Goal: Check status: Check status

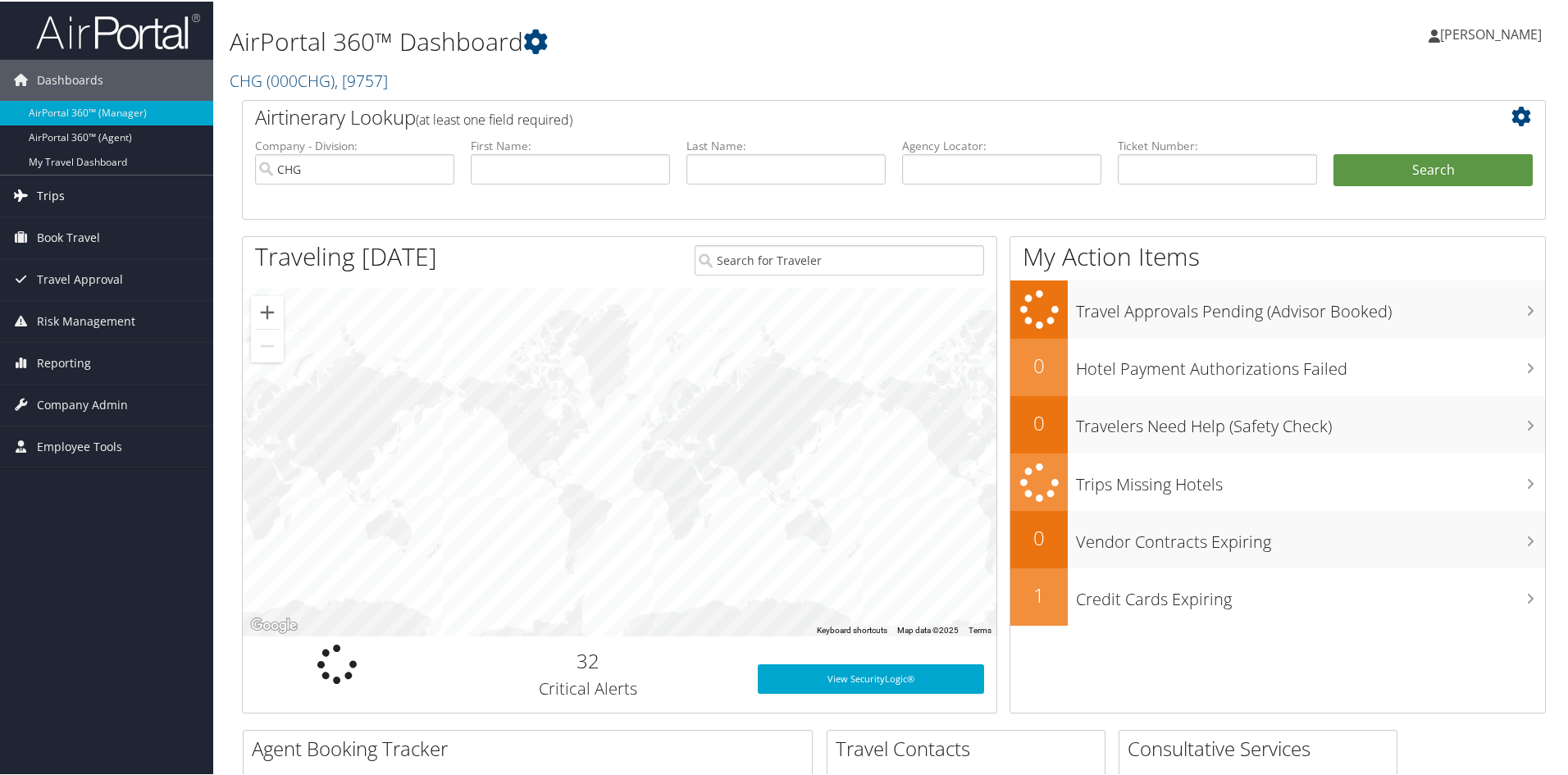
click at [69, 193] on link "Trips" at bounding box center [106, 194] width 213 height 41
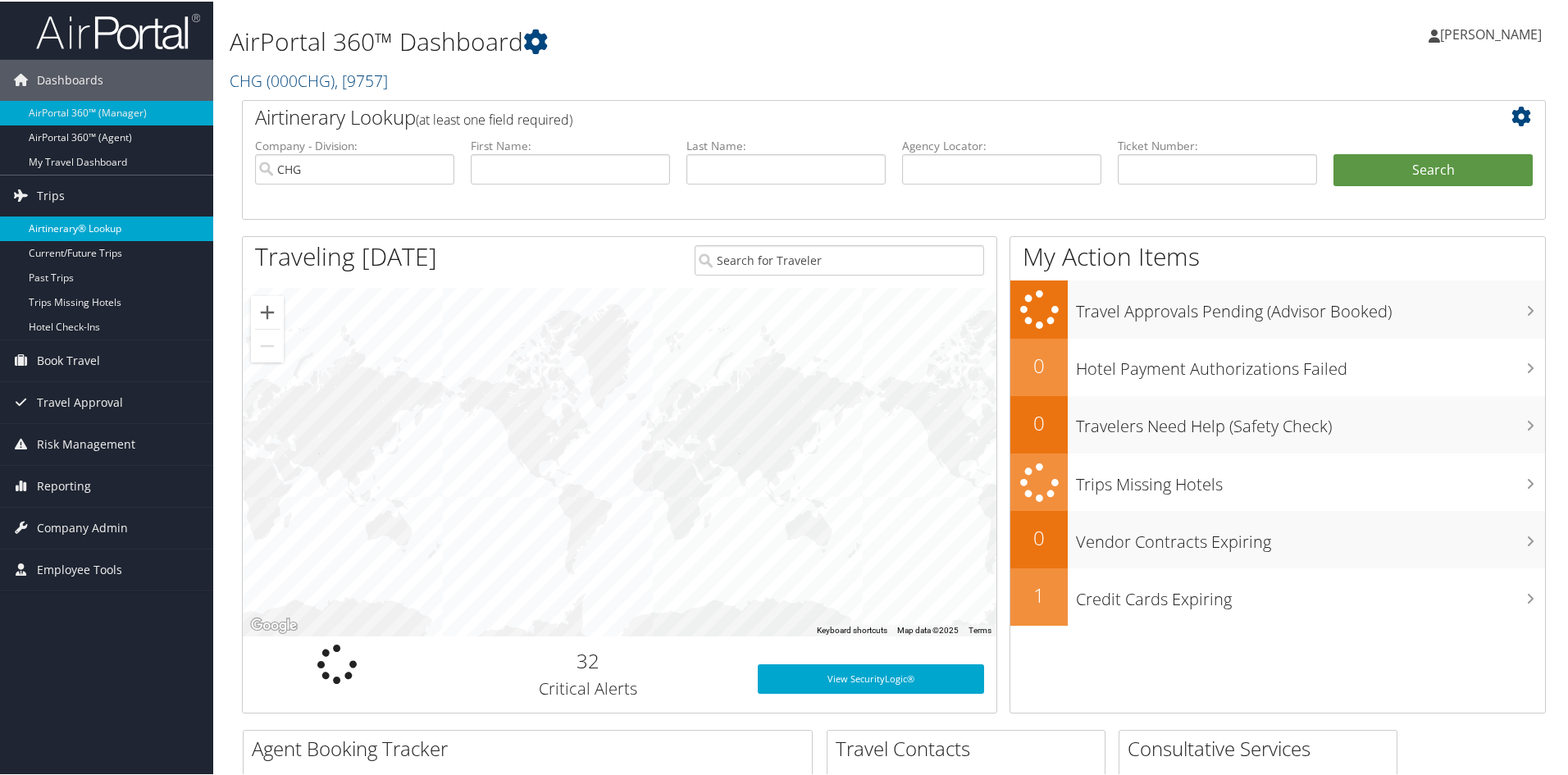
click at [68, 230] on link "Airtinerary® Lookup" at bounding box center [106, 227] width 213 height 25
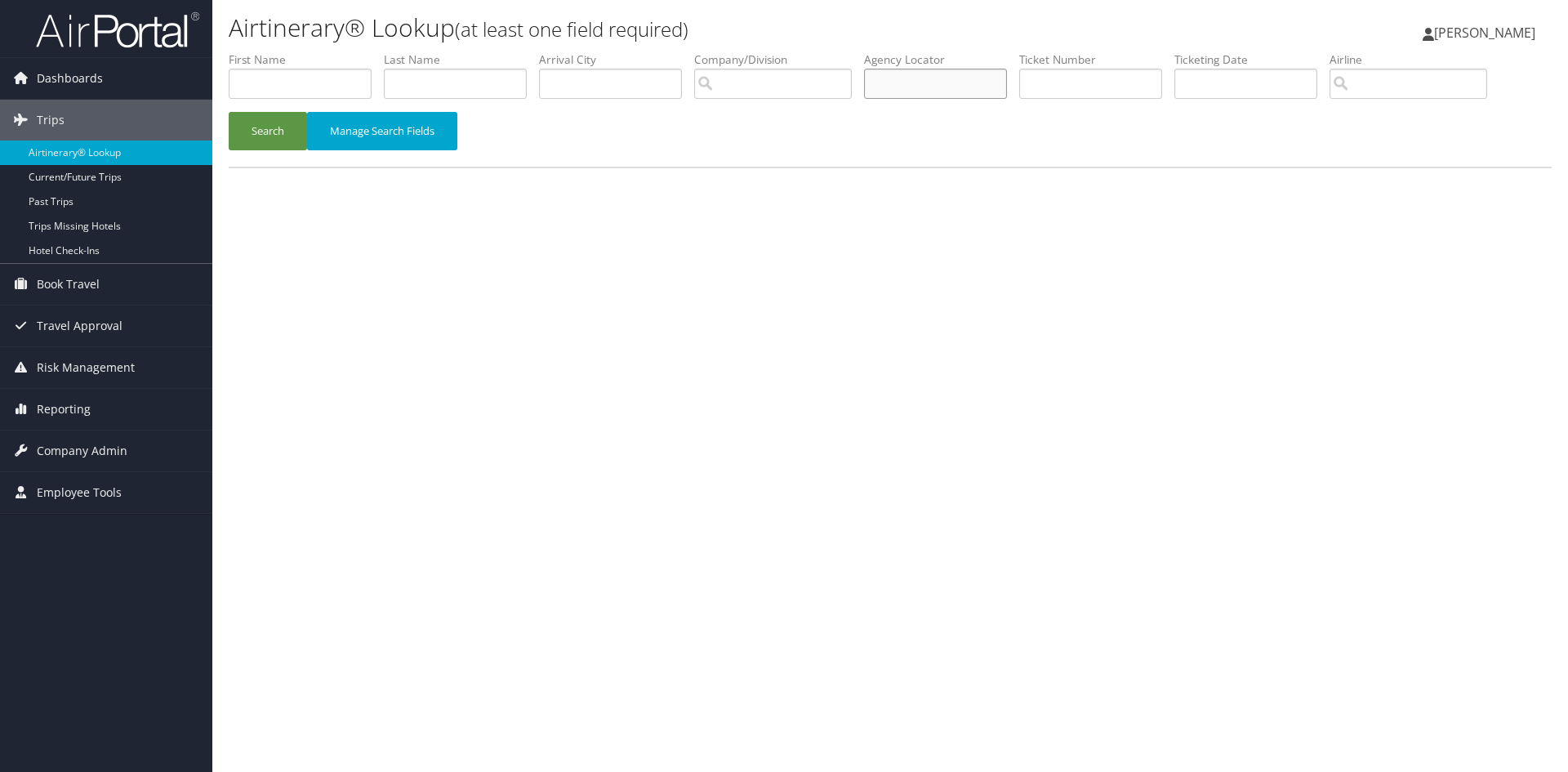
click at [894, 92] on input "text" at bounding box center [936, 84] width 143 height 30
paste input "QKXIYM"
type input "QKXIYM"
click at [288, 134] on button "Search" at bounding box center [268, 131] width 79 height 39
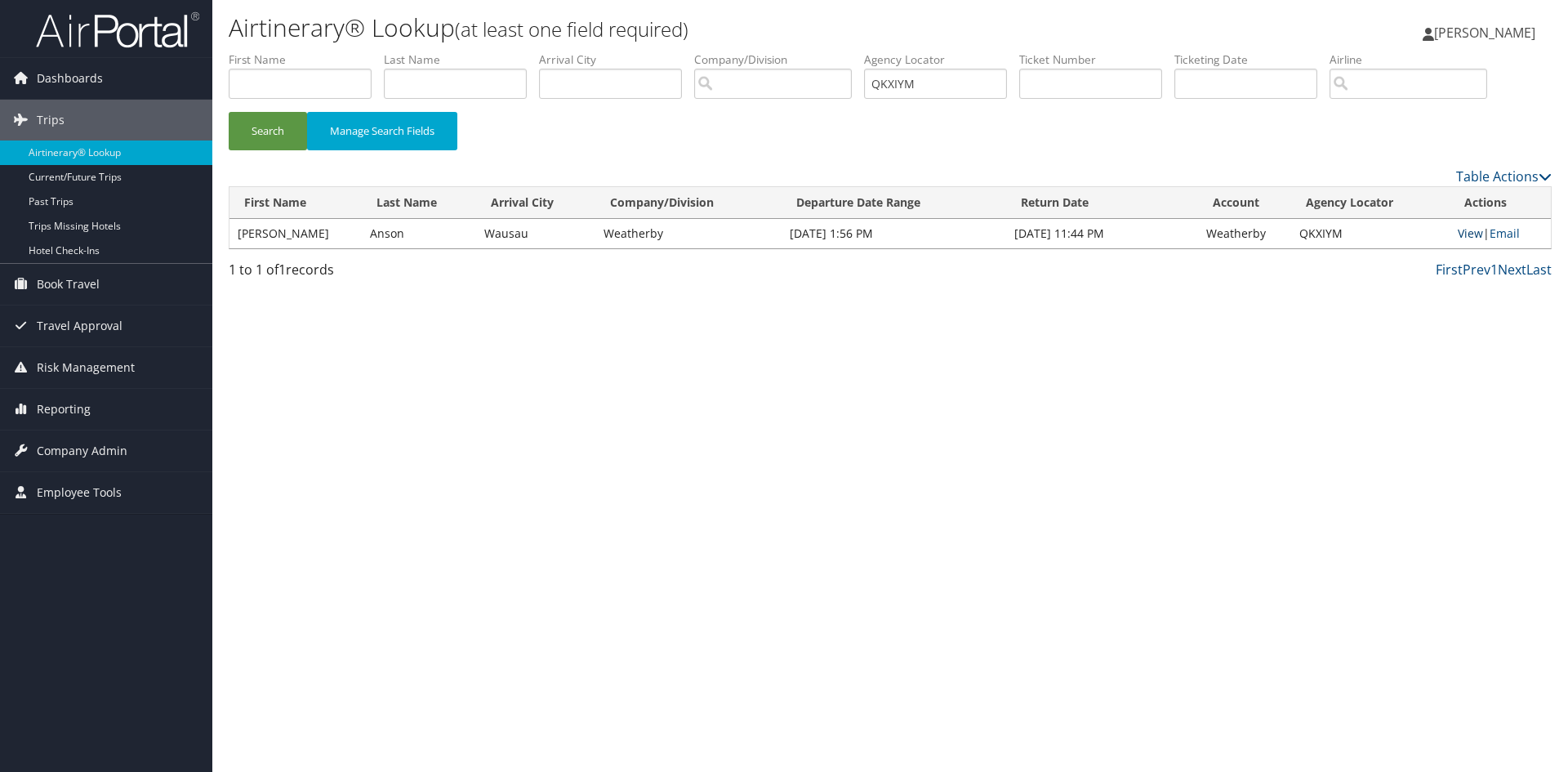
click at [1474, 240] on link "View" at bounding box center [1471, 233] width 25 height 16
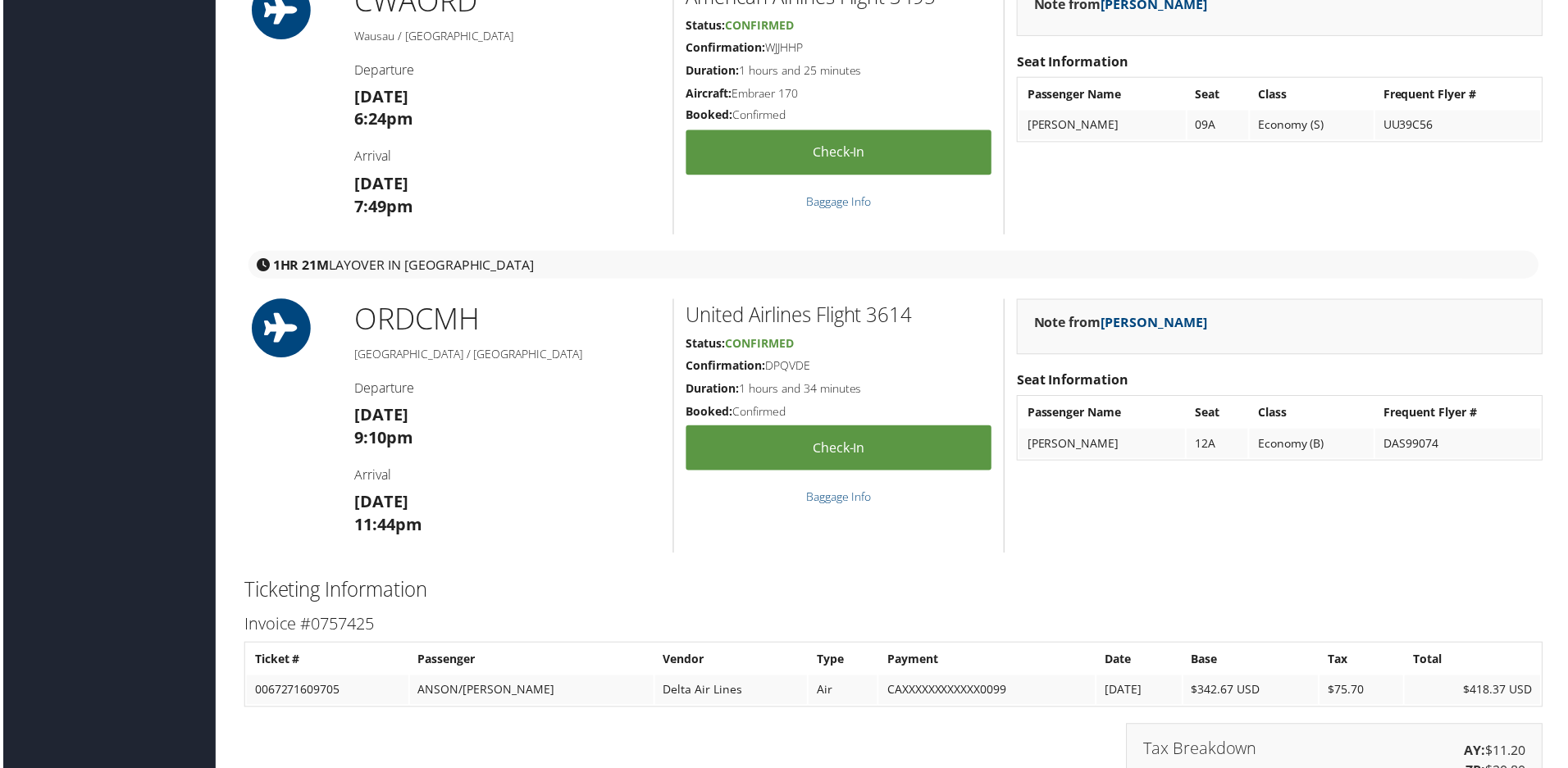
scroll to position [1476, 0]
